Goal: Task Accomplishment & Management: Manage account settings

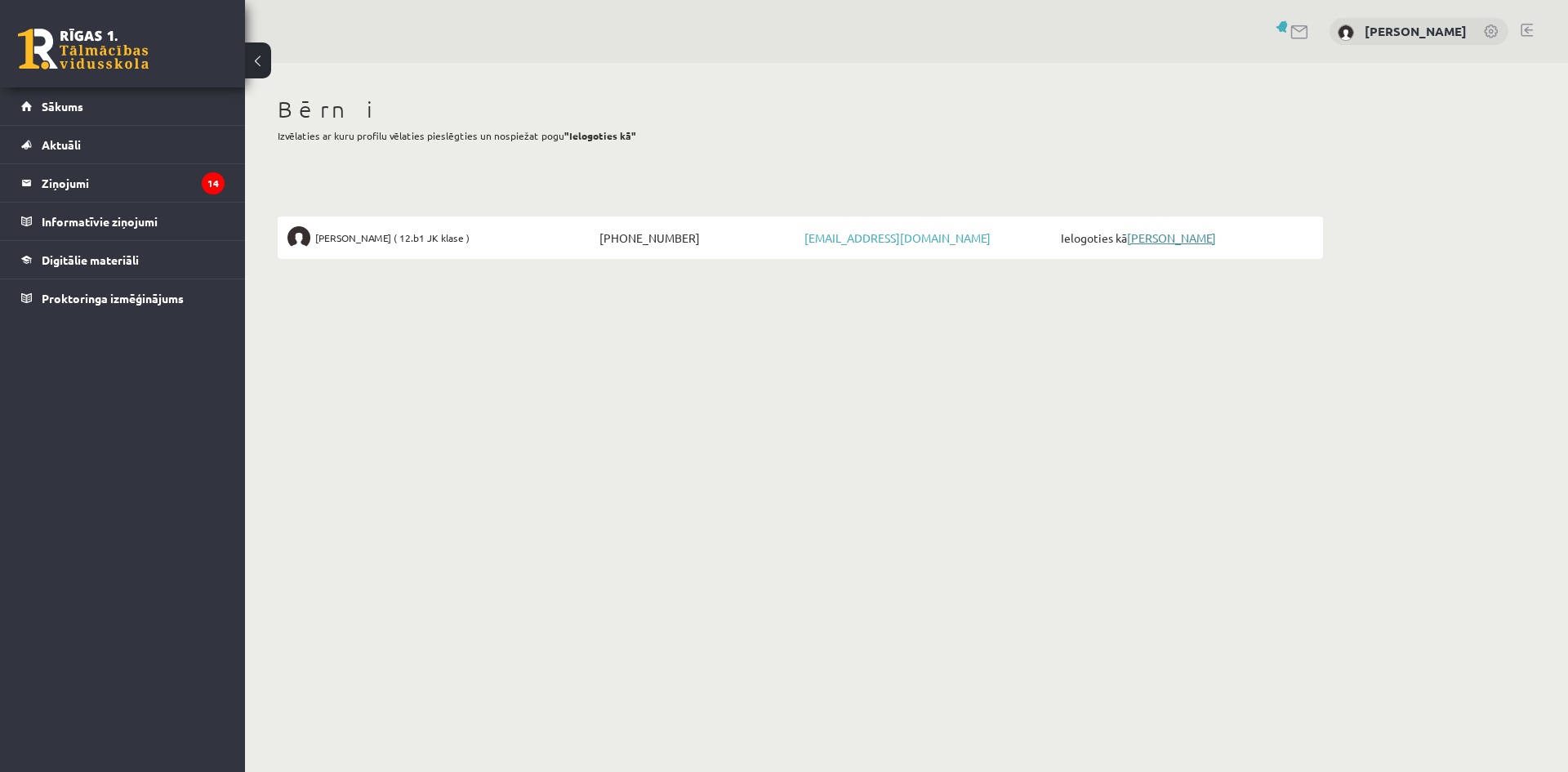
click at [1164, 239] on link "[PERSON_NAME]" at bounding box center [1171, 237] width 89 height 14
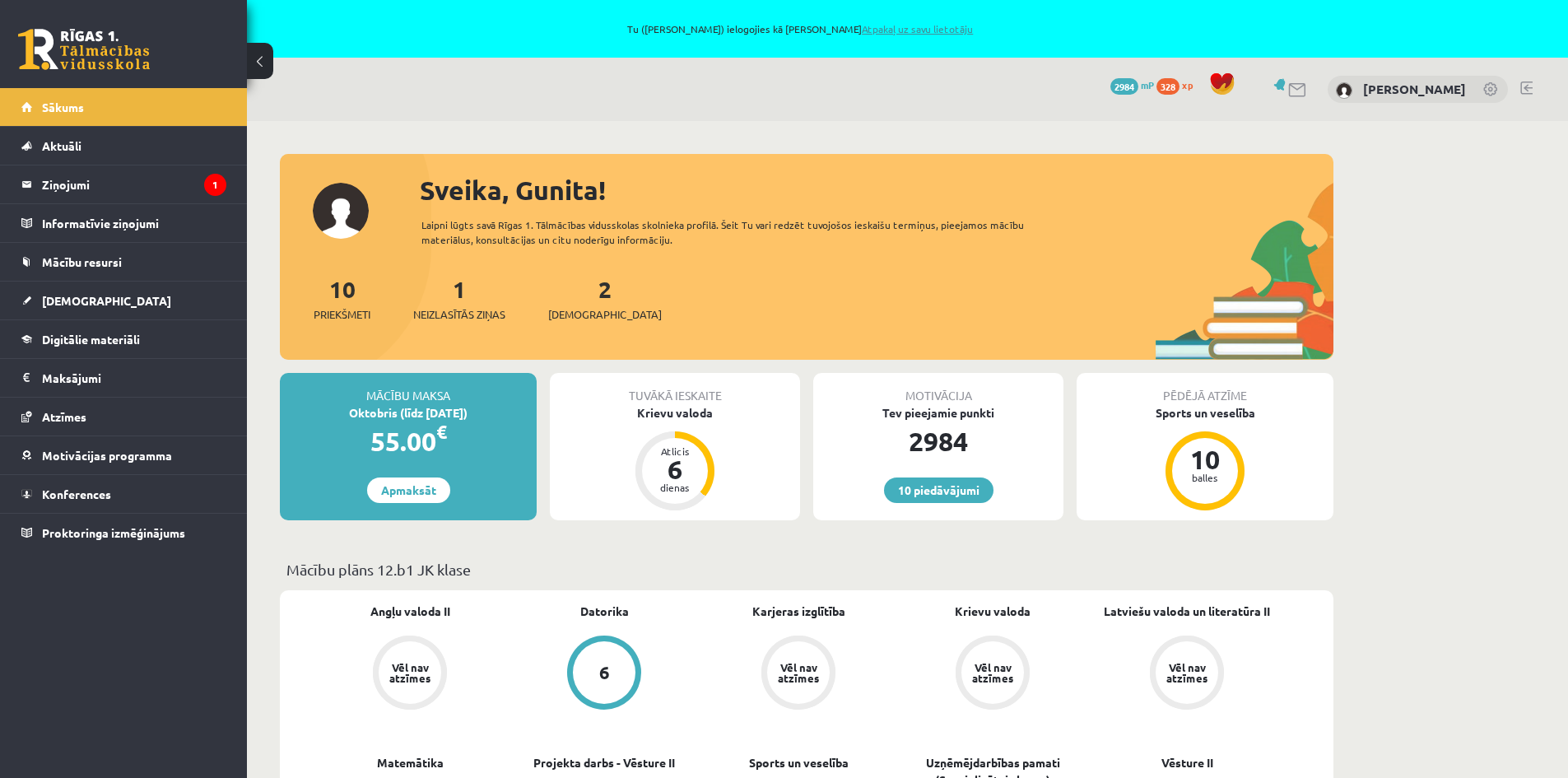
click at [911, 27] on link "Atpakaļ uz savu lietotāju" at bounding box center [917, 29] width 111 height 14
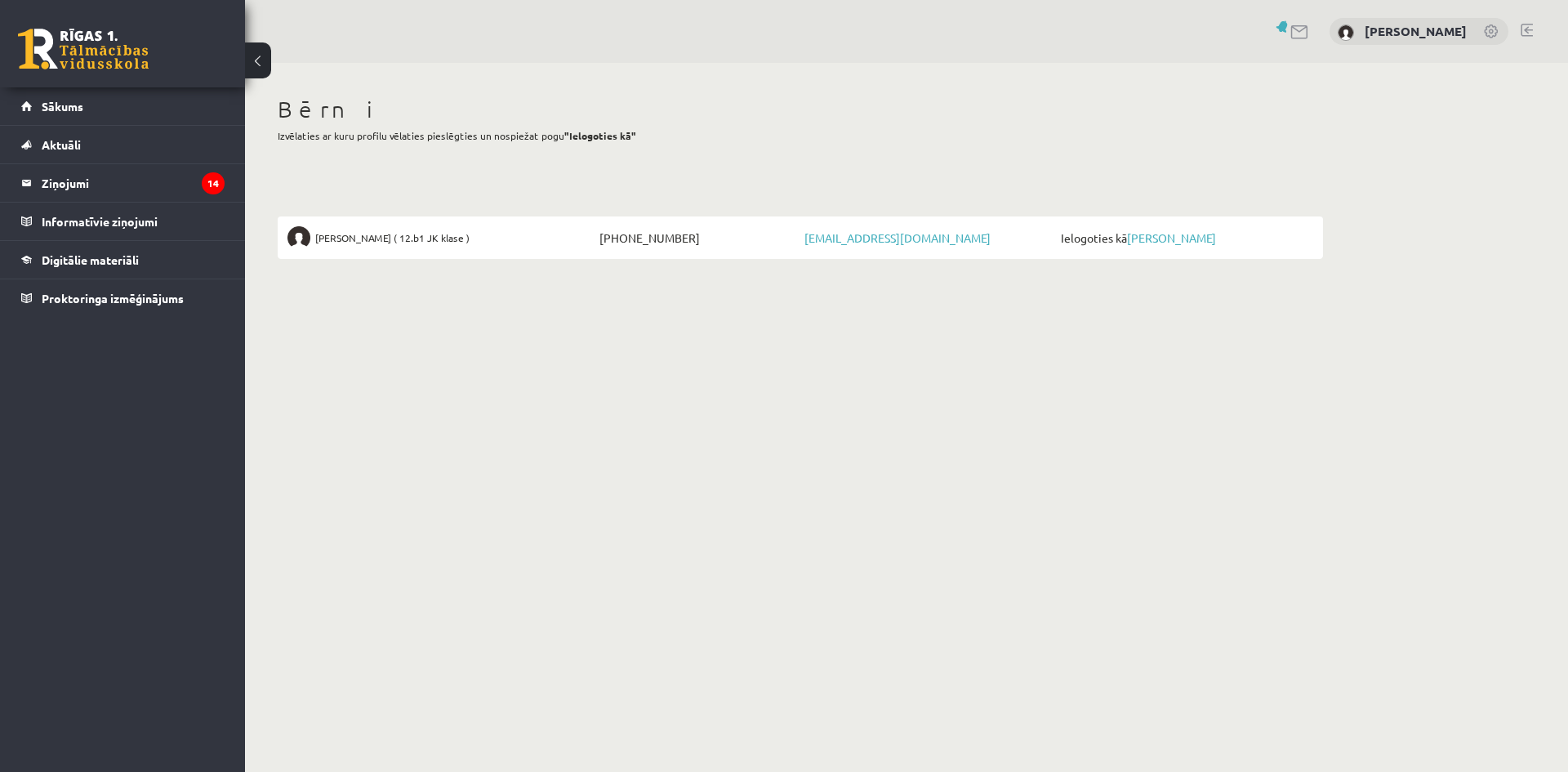
click at [1525, 24] on link at bounding box center [1527, 30] width 13 height 13
